Goal: Task Accomplishment & Management: Use online tool/utility

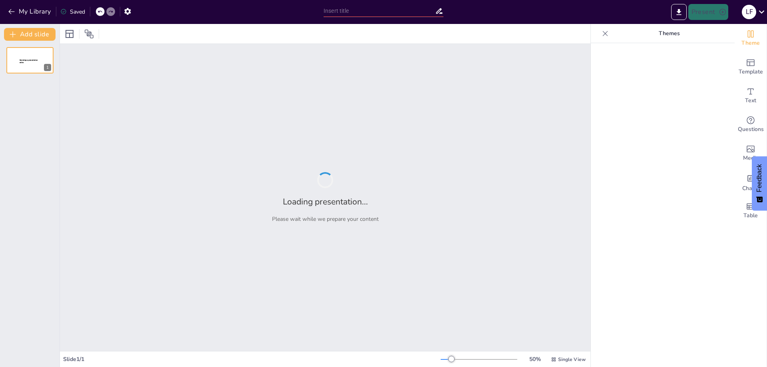
type input "¡Conéctate! Introducción Divertida a las Redes Informáticas"
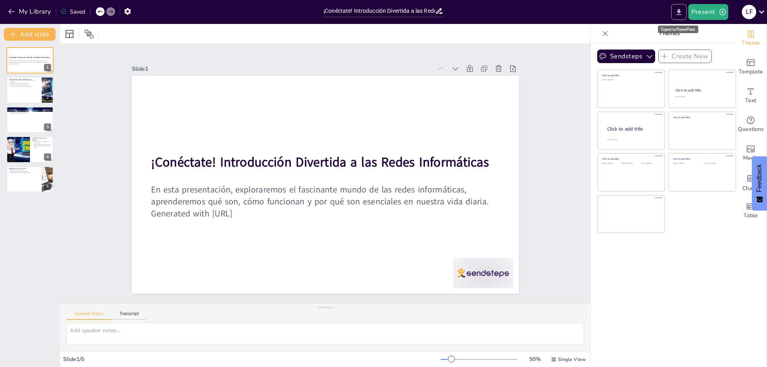
click at [680, 14] on icon "Export to PowerPoint" at bounding box center [679, 12] width 8 height 8
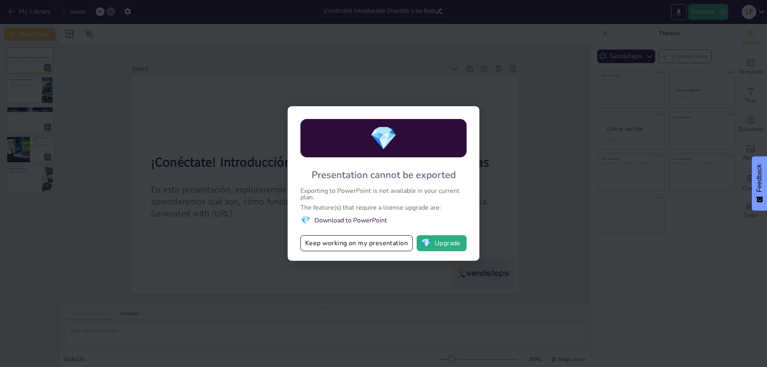
click at [323, 221] on li "💎 Download to PowerPoint" at bounding box center [384, 220] width 166 height 11
click at [345, 245] on button "Keep working on my presentation" at bounding box center [357, 243] width 112 height 16
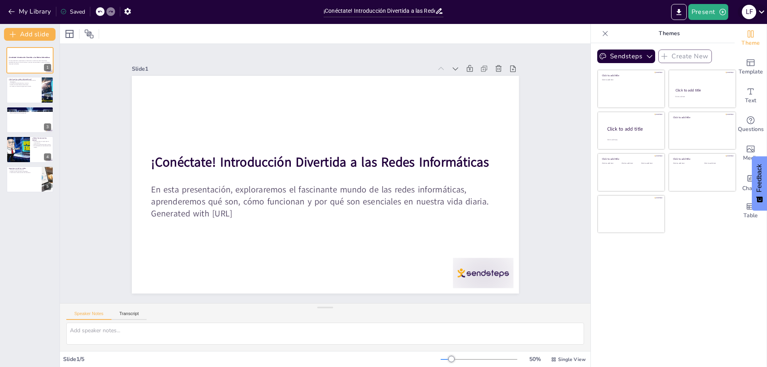
click at [759, 11] on icon at bounding box center [762, 11] width 11 height 11
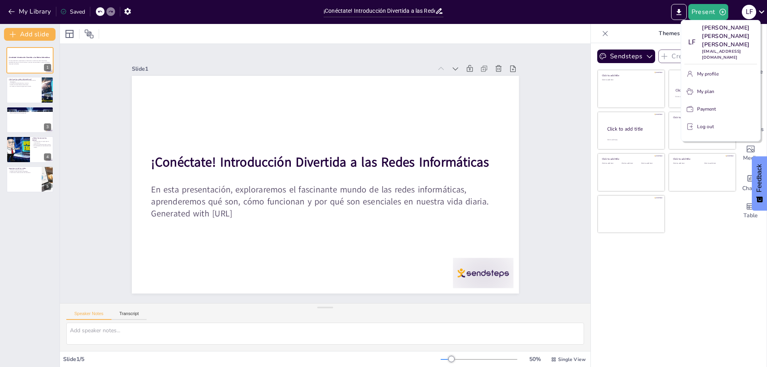
click at [490, 166] on div at bounding box center [383, 183] width 767 height 367
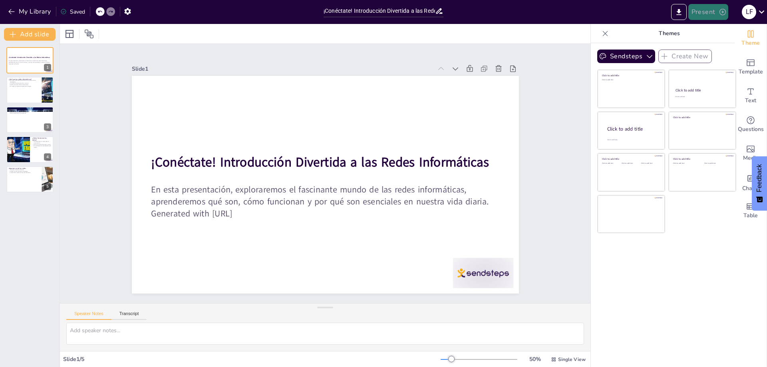
click at [713, 11] on button "Present" at bounding box center [709, 12] width 40 height 16
click at [718, 31] on li "Preview presentation" at bounding box center [722, 29] width 64 height 13
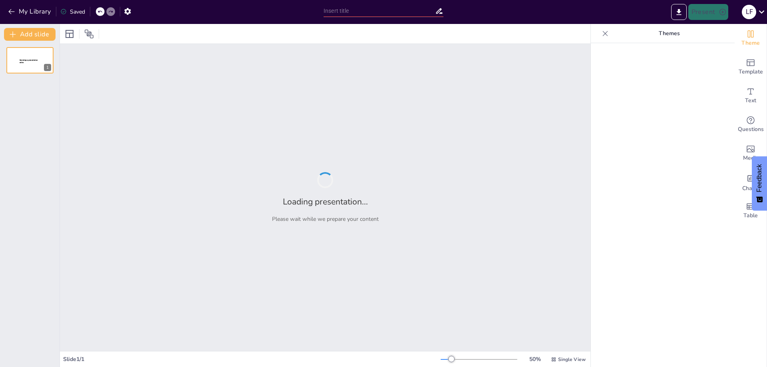
type input "¡Conéctate! Introducción Divertida a las Redes Informáticas"
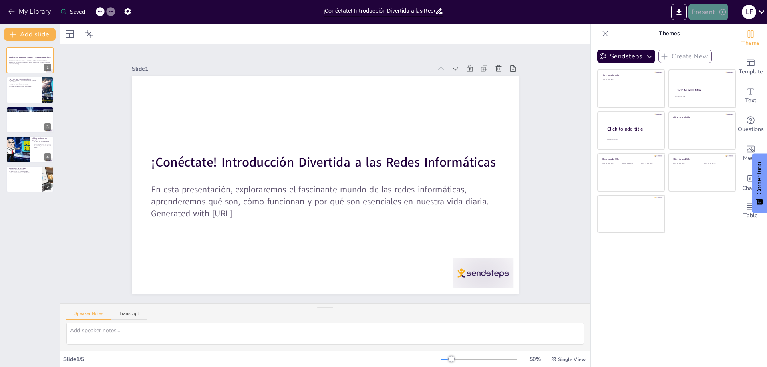
click at [720, 12] on icon "button" at bounding box center [723, 12] width 6 height 6
click at [682, 14] on div at bounding box center [383, 183] width 767 height 367
click at [717, 11] on button "Present" at bounding box center [709, 12] width 40 height 16
click at [717, 29] on font "Presentación de vista previa" at bounding box center [730, 30] width 68 height 6
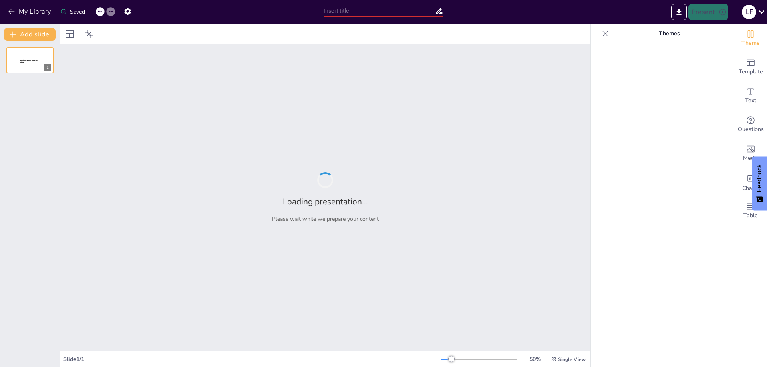
type input "Introducción a la Informática: Historia y Evolución"
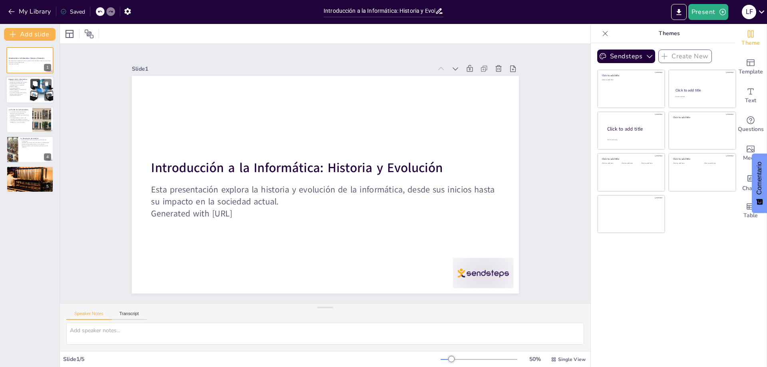
click at [34, 87] on button at bounding box center [35, 84] width 10 height 10
type textarea "El ábaco es uno de los primeros dispositivos utilizados para realizar cálculos,…"
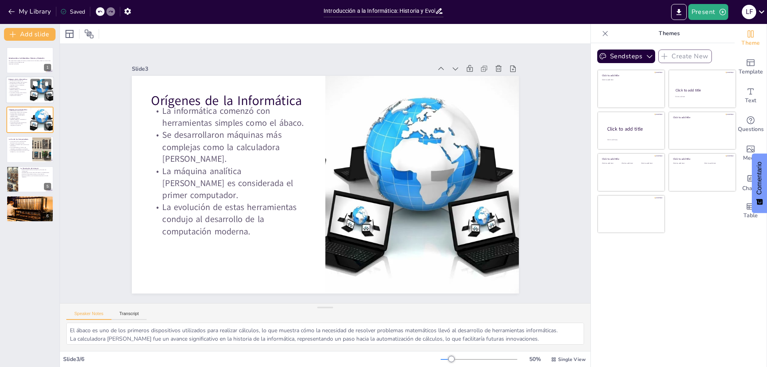
click at [27, 87] on p "Se desarrollaron máquinas más complejas como la calculadora de Pascal." at bounding box center [17, 85] width 19 height 4
click at [22, 116] on p "Se desarrollaron máquinas más complejas como la calculadora de Pascal." at bounding box center [17, 115] width 19 height 4
click at [21, 97] on div at bounding box center [30, 90] width 48 height 27
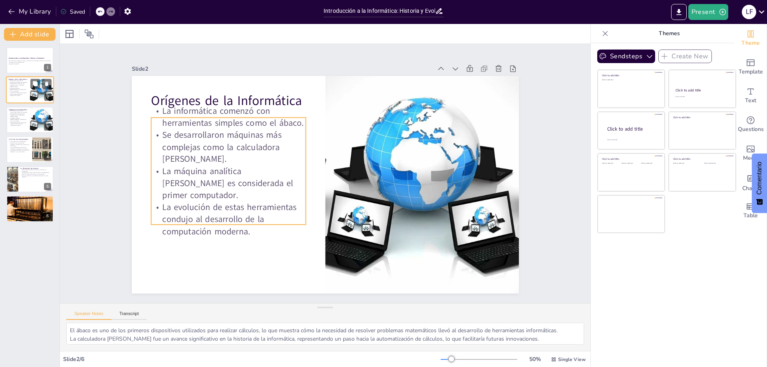
click at [23, 93] on p "La evolución de estas herramientas condujo al desarrollo de la computación mode…" at bounding box center [17, 94] width 19 height 4
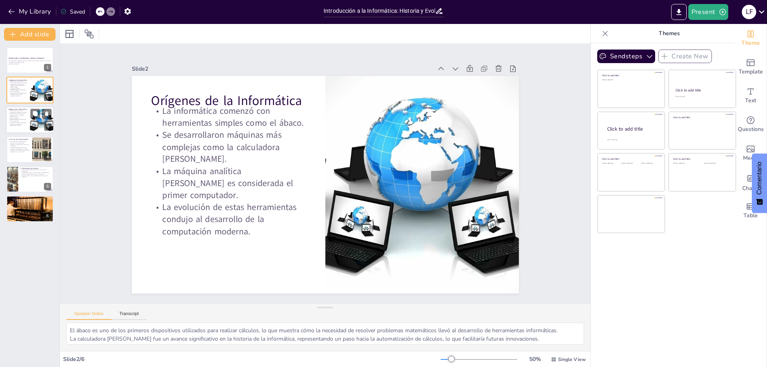
click at [23, 121] on p "La máquina analítica de Babbage es considerada el primer computador." at bounding box center [17, 120] width 19 height 4
click at [512, 102] on icon at bounding box center [517, 107] width 10 height 10
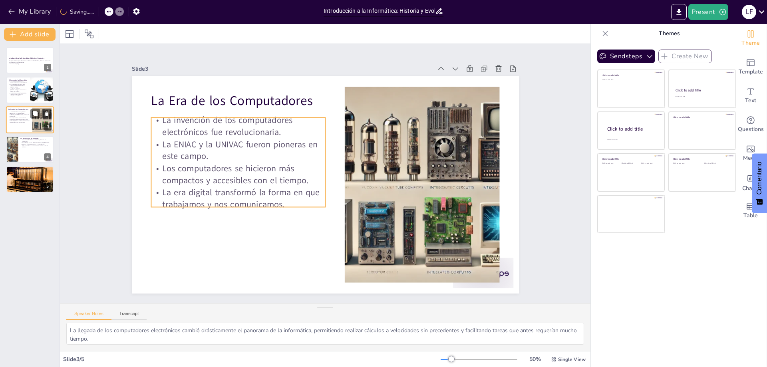
click at [24, 122] on p "La era digital transformó la forma en que trabajamos y nos comunicamos." at bounding box center [19, 121] width 22 height 3
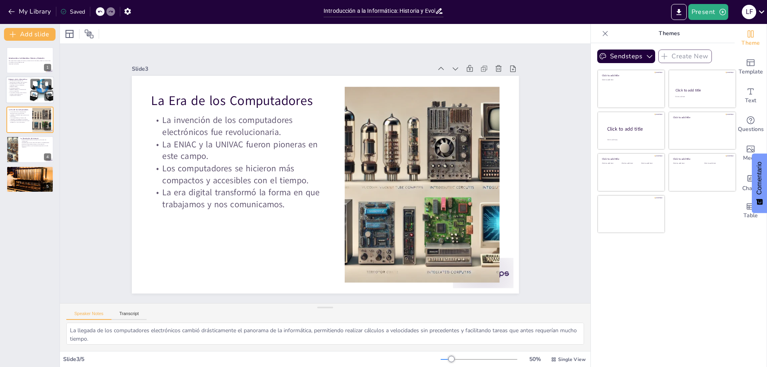
click at [34, 93] on div at bounding box center [42, 90] width 48 height 27
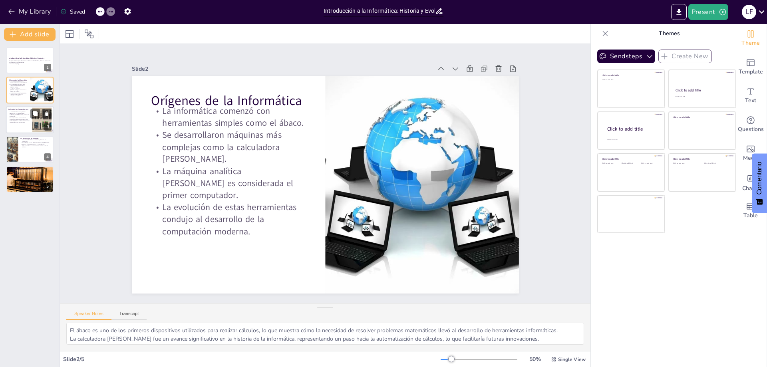
click at [22, 124] on div at bounding box center [30, 119] width 48 height 27
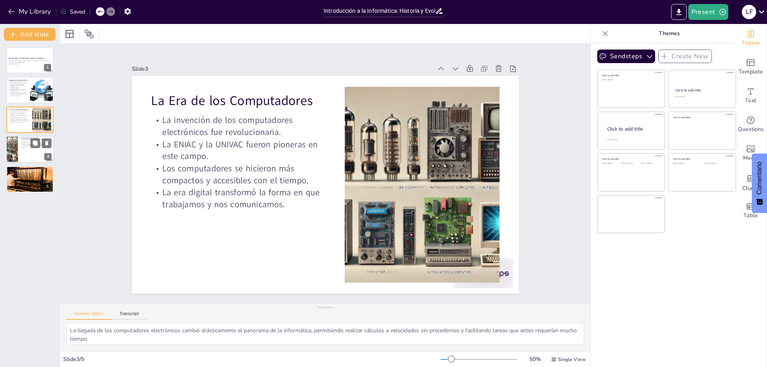
click at [27, 146] on p "Se ha convertido en una herramienta esencial en la vida moderna." at bounding box center [35, 146] width 31 height 3
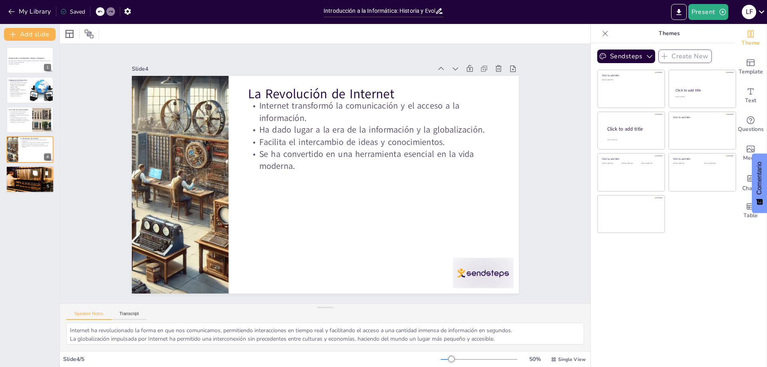
click at [30, 174] on p "La calidad de vida ha mejorado gracias a la tecnología." at bounding box center [29, 174] width 43 height 2
type textarea "La incorporación de tecnología en la educación ha permitido a los estudiantes a…"
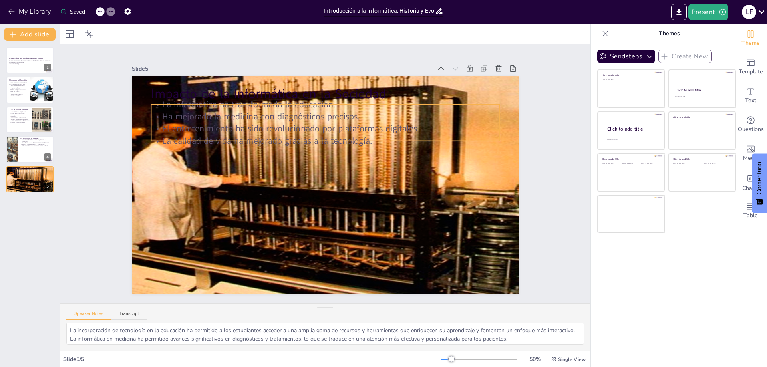
click at [313, 128] on p "El entretenimiento ha sido revolucionado por plataformas digitales." at bounding box center [334, 130] width 343 height 84
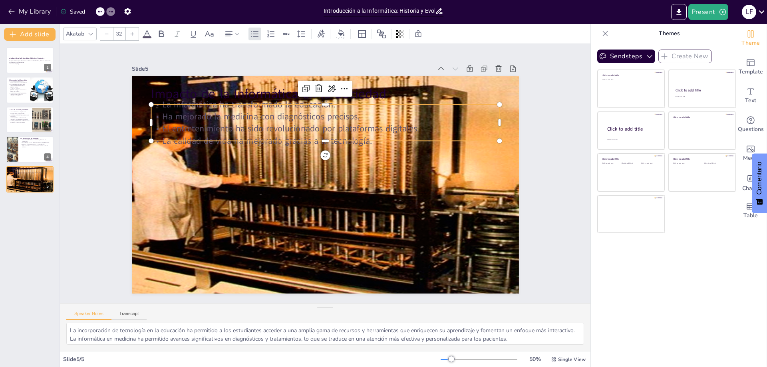
click at [148, 35] on icon at bounding box center [147, 34] width 10 height 10
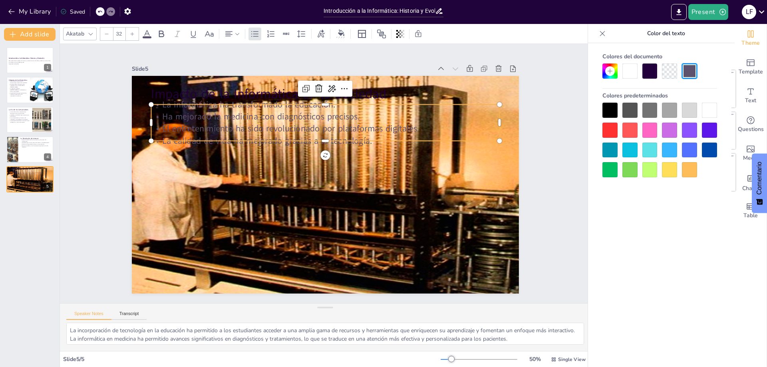
click at [708, 111] on div at bounding box center [709, 110] width 15 height 15
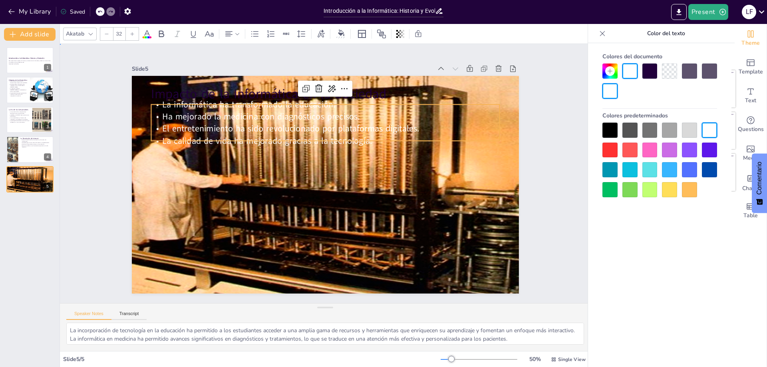
click at [534, 128] on div "Slide 1 Introducción a la Informática: Historia y Evolución Esta presentación e…" at bounding box center [325, 174] width 455 height 284
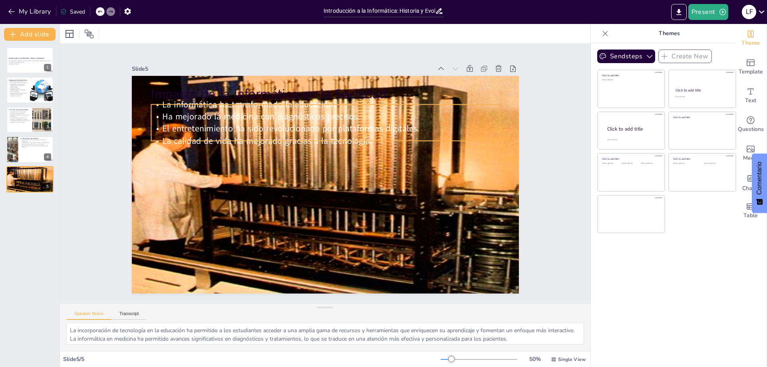
click at [303, 139] on span "La calidad de vida ha mejorado gracias a la tecnología." at bounding box center [280, 124] width 203 height 76
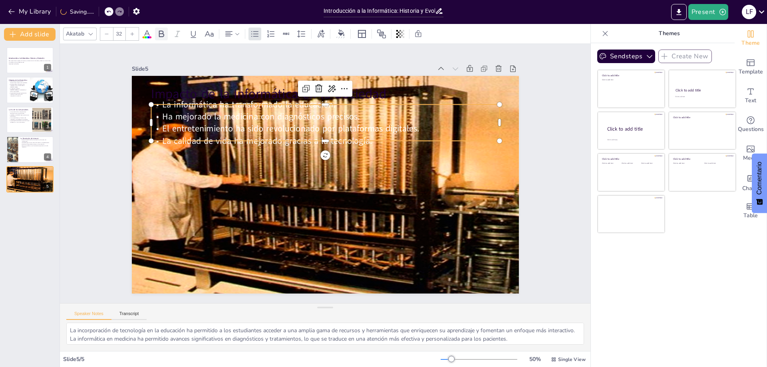
click at [161, 32] on icon at bounding box center [162, 34] width 10 height 10
click at [568, 146] on div "Slide 1 Introducción a la Informática: Historia y Evolución Esta presentación e…" at bounding box center [325, 174] width 573 height 364
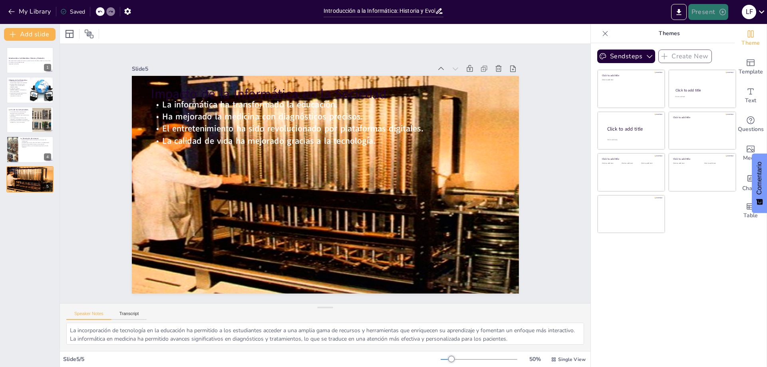
click at [708, 14] on button "Present" at bounding box center [709, 12] width 40 height 16
click at [706, 32] on li "Preview presentation" at bounding box center [722, 29] width 64 height 13
